Goal: Navigation & Orientation: Find specific page/section

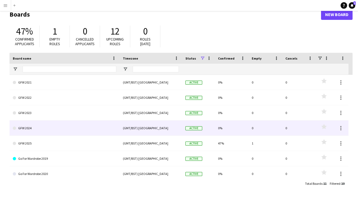
scroll to position [10, 0]
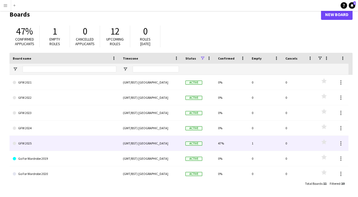
click at [78, 141] on link "GFW 2025" at bounding box center [64, 142] width 103 height 15
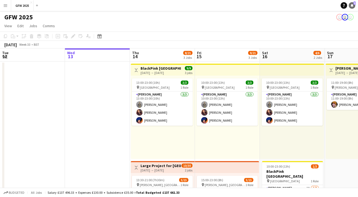
click at [352, 6] on icon at bounding box center [351, 5] width 3 height 3
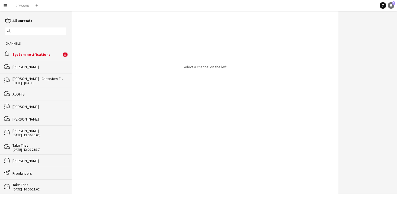
click at [357, 6] on icon at bounding box center [391, 5] width 3 height 3
click at [23, 6] on button "GFW 2025 Close" at bounding box center [22, 5] width 22 height 11
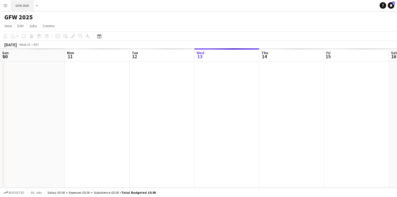
scroll to position [0, 130]
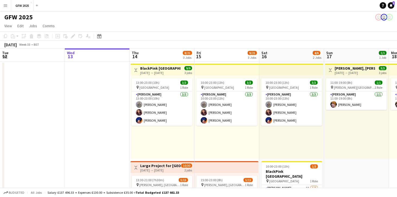
click at [6, 5] on app-icon "Menu" at bounding box center [5, 5] width 4 height 4
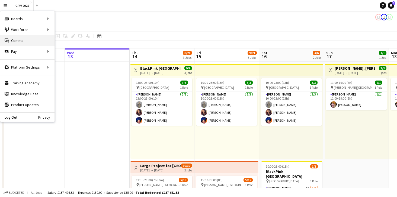
click at [20, 39] on link "Comms Comms" at bounding box center [27, 40] width 54 height 11
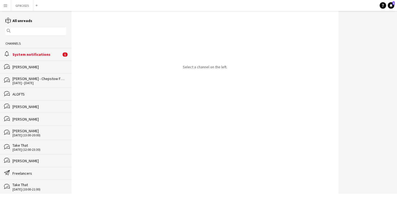
click at [30, 66] on div "[PERSON_NAME]" at bounding box center [39, 66] width 54 height 5
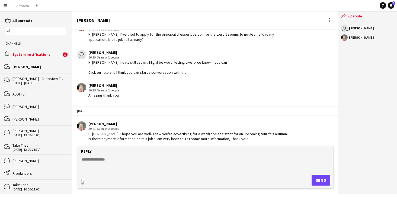
scroll to position [192, 0]
click at [6, 5] on app-icon "Menu" at bounding box center [5, 5] width 4 height 4
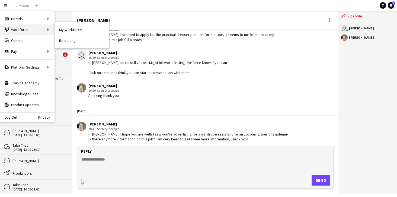
click at [19, 31] on div "Workforce Workforce" at bounding box center [27, 29] width 54 height 11
click at [48, 29] on div "Workforce Workforce" at bounding box center [27, 29] width 54 height 11
click at [69, 30] on link "My Workforce" at bounding box center [82, 29] width 54 height 11
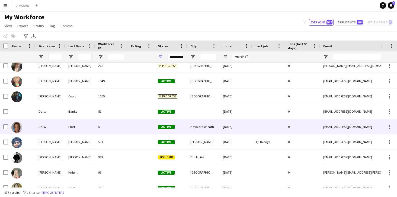
click at [105, 125] on div "5" at bounding box center [111, 126] width 33 height 15
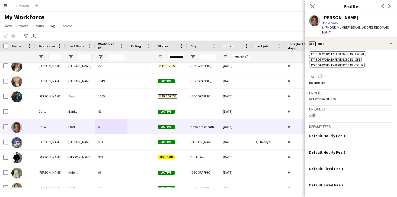
click at [315, 113] on app-icon "Edit crew unique ID" at bounding box center [314, 115] width 4 height 4
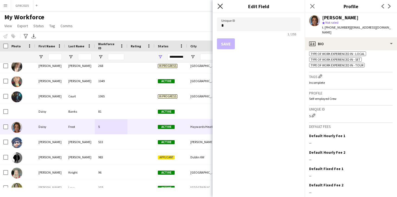
click at [220, 5] on icon at bounding box center [220, 6] width 5 height 5
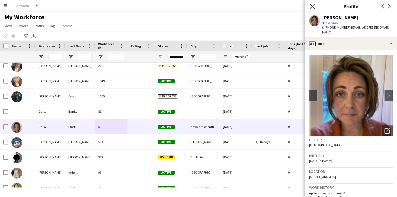
click at [313, 4] on icon "Close pop-in" at bounding box center [312, 6] width 5 height 5
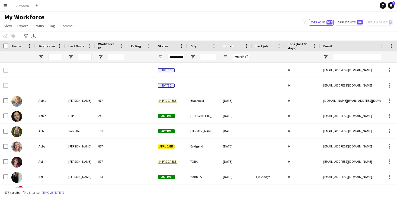
click at [7, 5] on app-icon "Menu" at bounding box center [5, 5] width 4 height 4
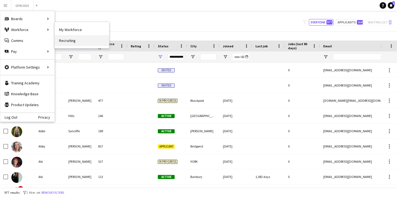
click at [68, 41] on link "Recruiting" at bounding box center [82, 40] width 54 height 11
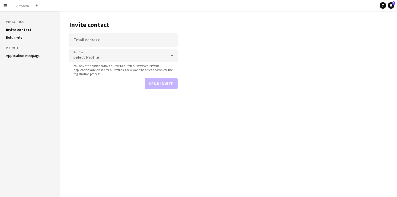
click at [7, 6] on app-icon "Menu" at bounding box center [5, 5] width 4 height 4
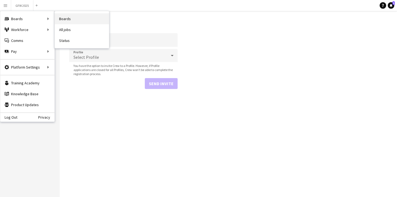
click at [63, 18] on link "Boards" at bounding box center [82, 18] width 54 height 11
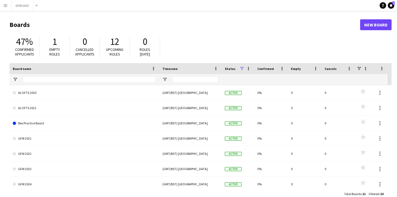
click at [116, 56] on span "Upcoming roles" at bounding box center [114, 52] width 17 height 10
click at [116, 42] on span "12" at bounding box center [114, 42] width 9 height 12
click at [26, 46] on span "47%" at bounding box center [24, 42] width 17 height 12
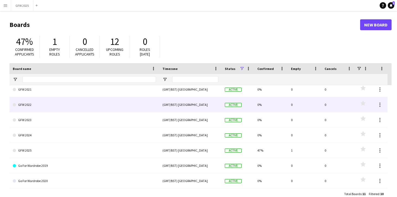
scroll to position [49, 0]
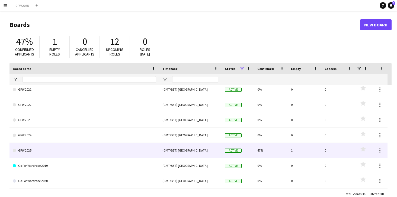
click at [55, 149] on link "GFW 2025" at bounding box center [84, 150] width 143 height 15
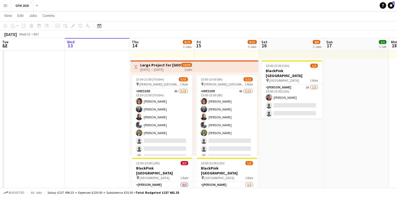
scroll to position [101, 0]
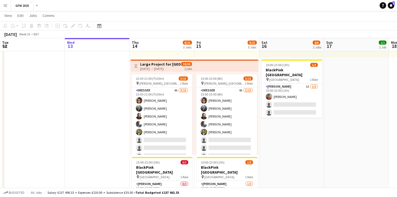
click at [178, 68] on div "[DATE] → [DATE]" at bounding box center [160, 69] width 40 height 4
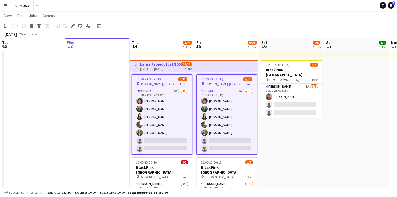
click at [108, 75] on app-date-cell at bounding box center [97, 90] width 65 height 261
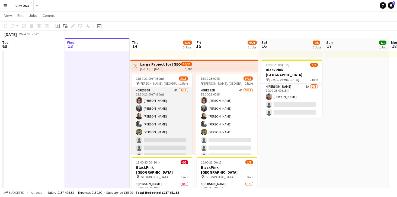
scroll to position [0, 0]
